Goal: Task Accomplishment & Management: Complete application form

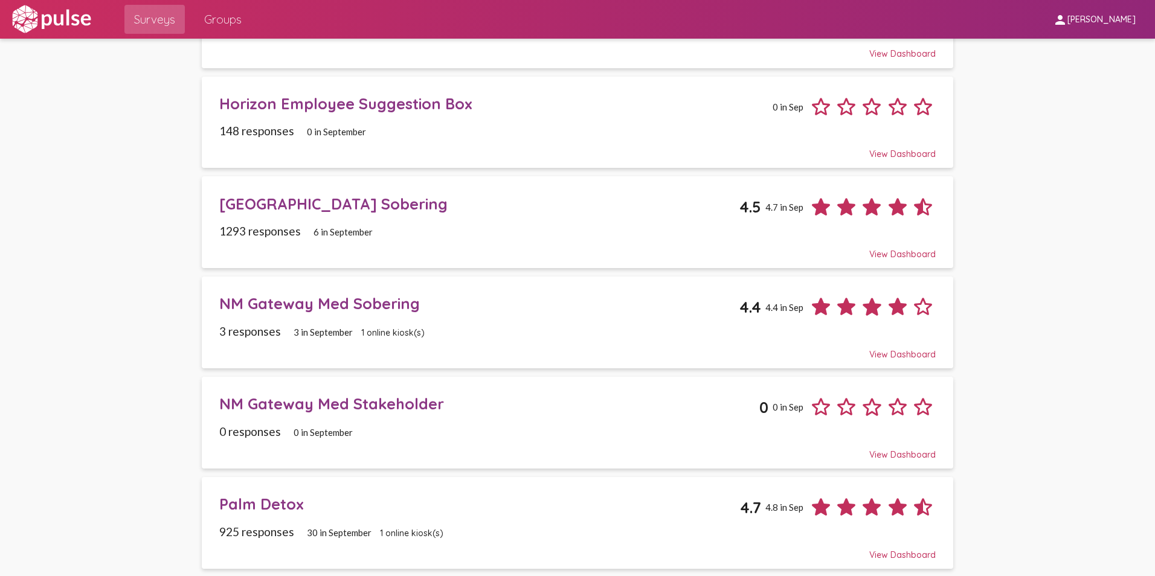
scroll to position [654, 0]
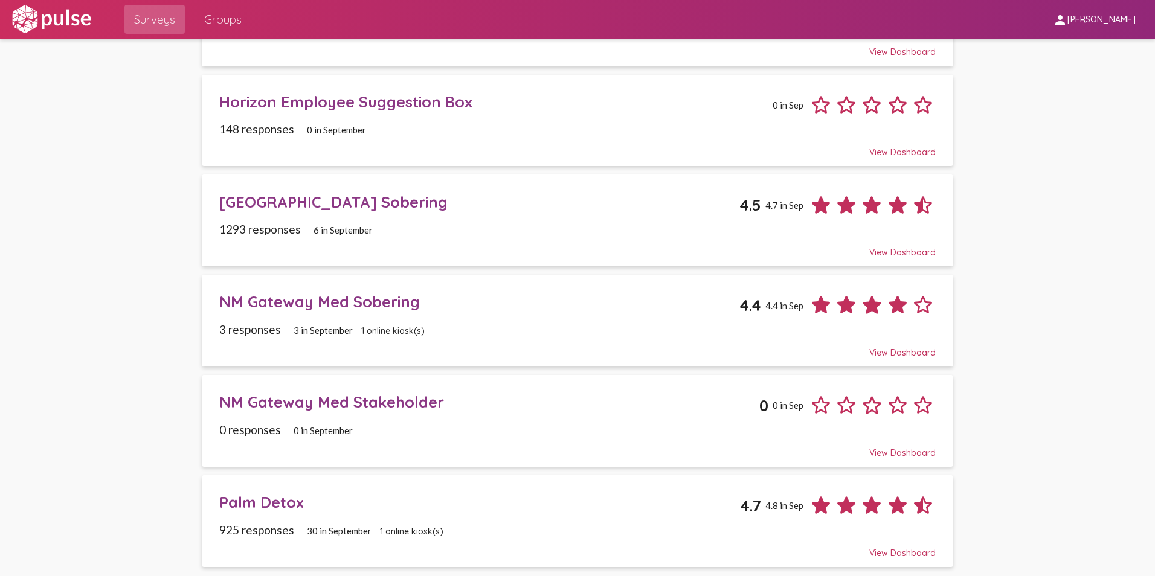
click at [347, 300] on div "NM Gateway Med Sobering" at bounding box center [479, 301] width 521 height 19
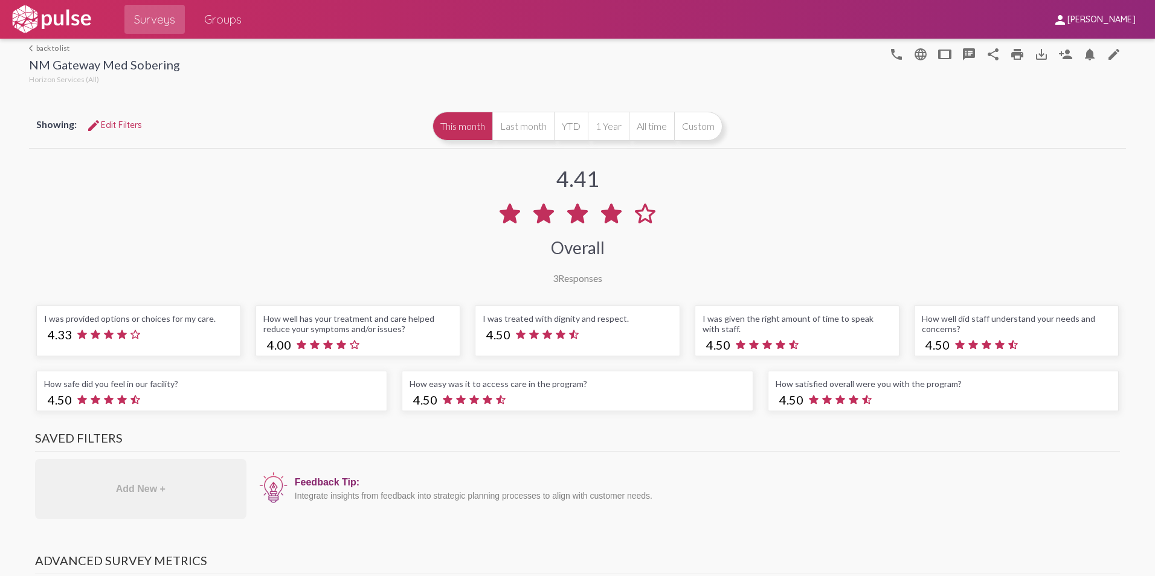
click at [50, 47] on link "arrow_back_ios back to list" at bounding box center [104, 47] width 151 height 9
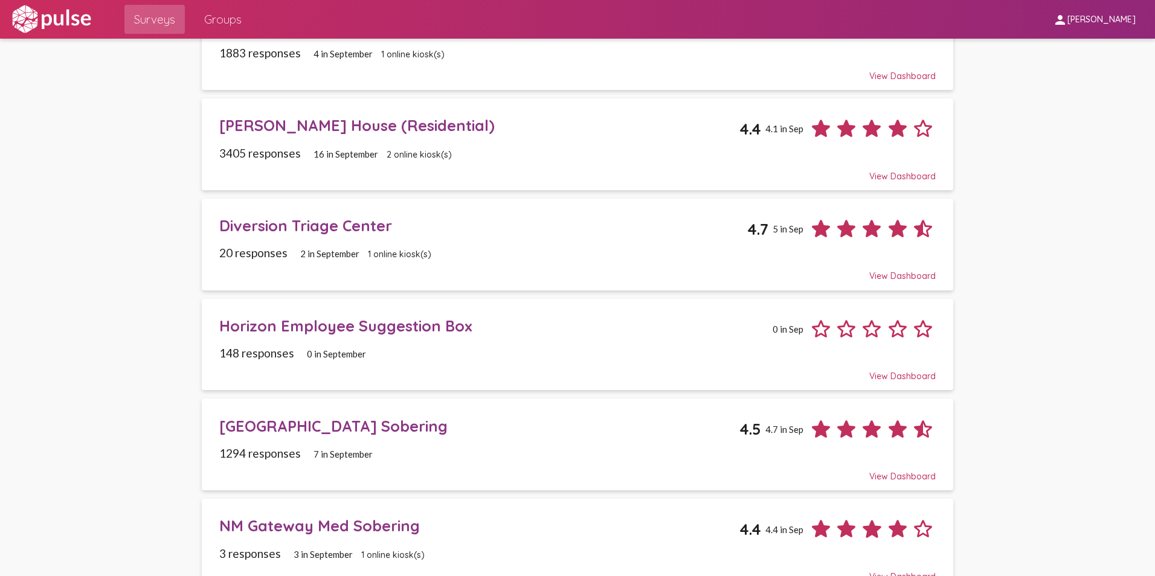
scroll to position [604, 0]
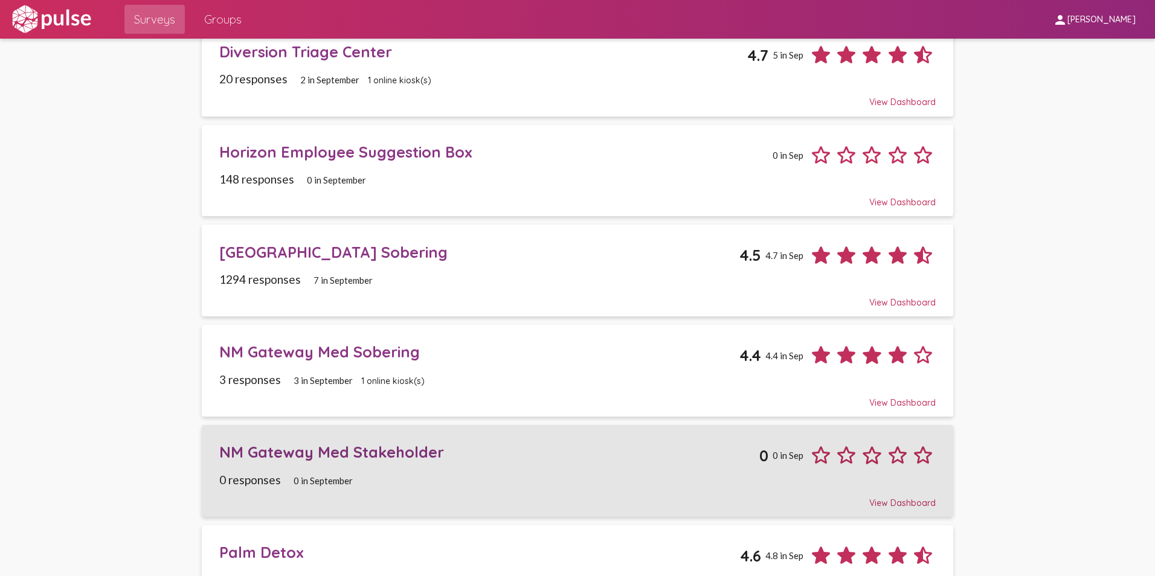
click at [403, 446] on div "NM Gateway Med Stakeholder" at bounding box center [489, 452] width 541 height 19
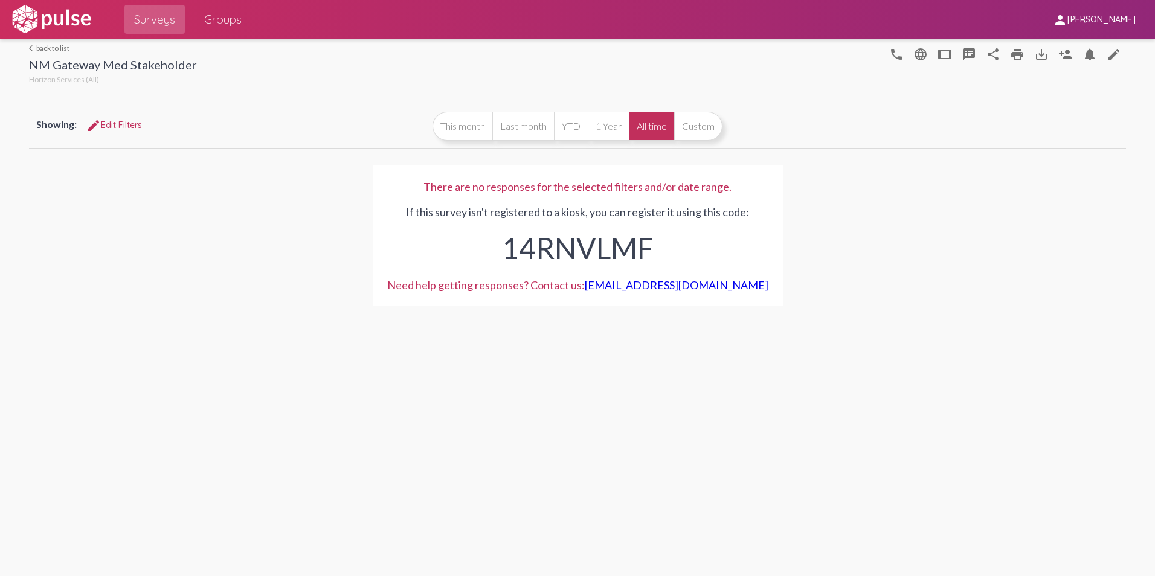
click at [42, 42] on div "arrow_back_ios back to list NM Gateway Med Stakeholder Horizon Services (All) p…" at bounding box center [577, 63] width 1097 height 48
click at [46, 46] on link "arrow_back_ios back to list" at bounding box center [113, 47] width 168 height 9
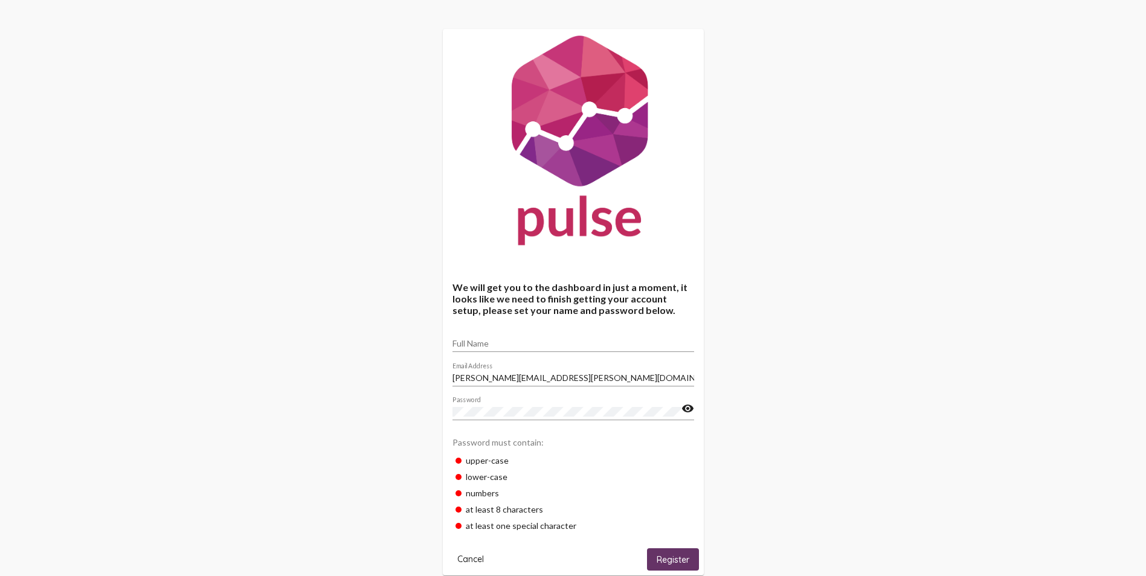
click at [673, 559] on span "Register" at bounding box center [672, 559] width 33 height 11
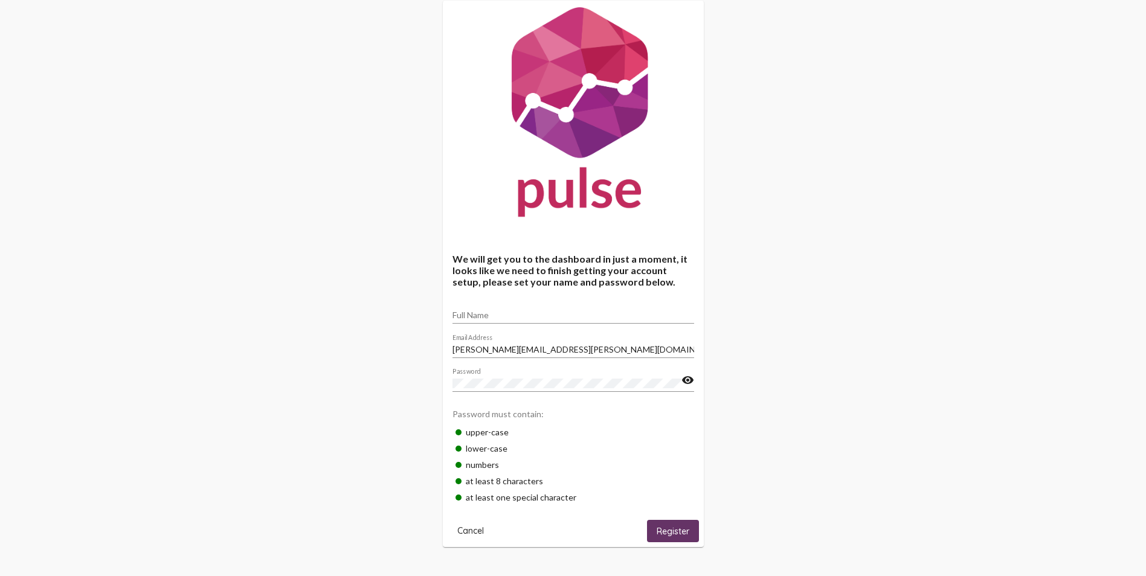
click at [478, 313] on input "Full Name" at bounding box center [573, 315] width 242 height 10
type input "[PERSON_NAME]"
click at [669, 525] on button "Register" at bounding box center [673, 531] width 52 height 22
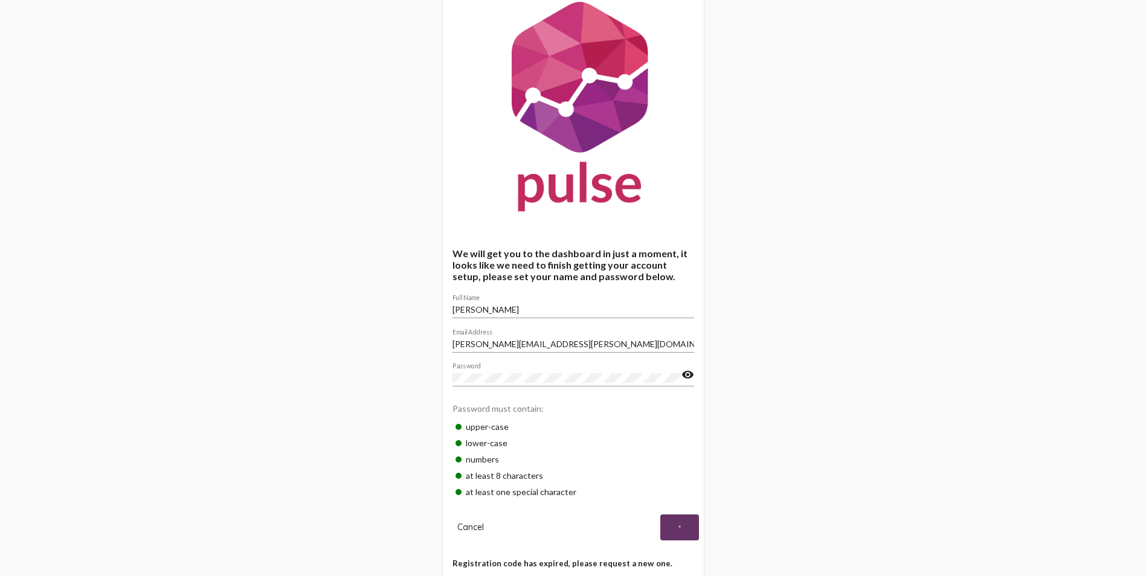
scroll to position [64, 0]
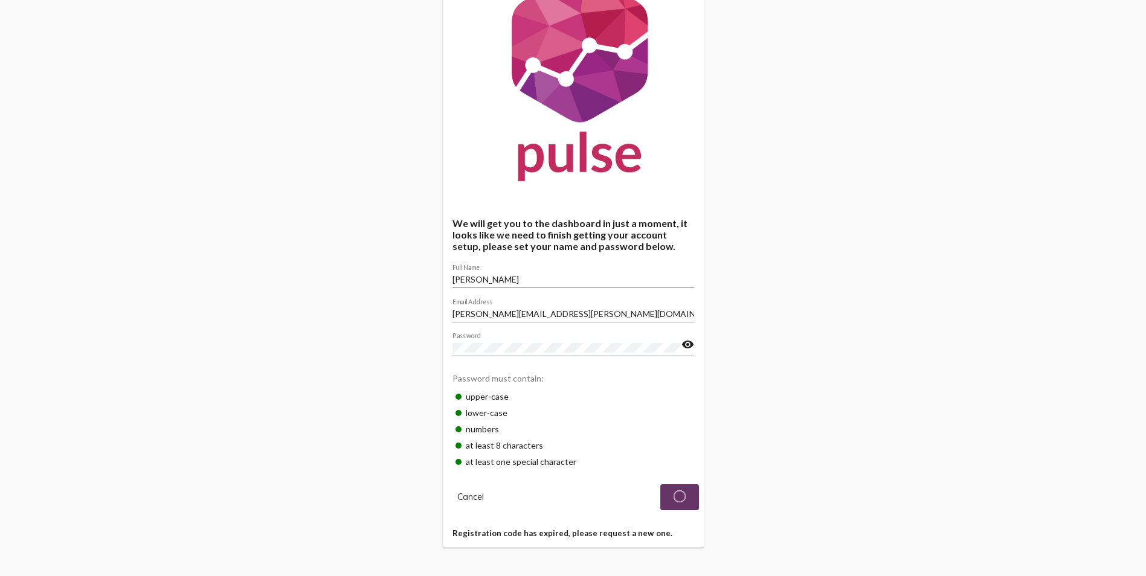
click at [679, 496] on img at bounding box center [679, 496] width 12 height 12
